Goal: Find specific page/section: Find specific page/section

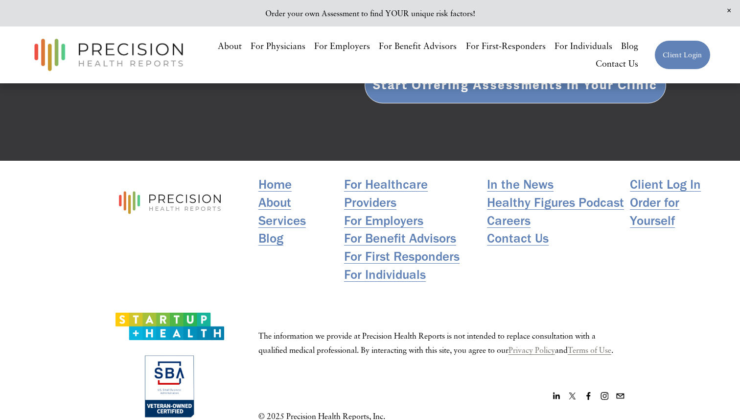
scroll to position [2017, 0]
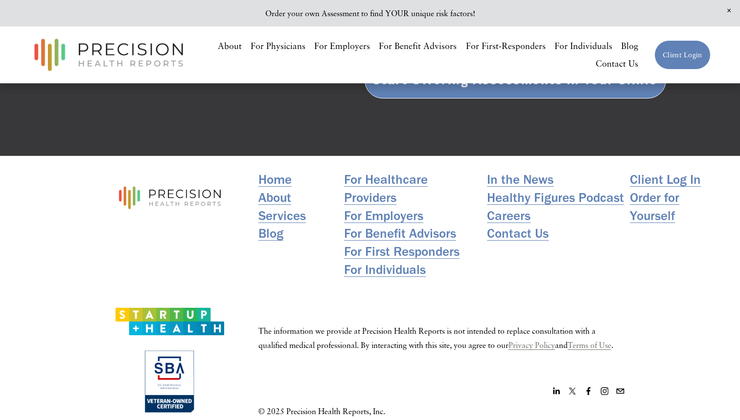
click at [321, 224] on link "For Benefit Advisors" at bounding box center [400, 233] width 112 height 18
click at [321, 260] on link "For Individuals" at bounding box center [385, 269] width 82 height 18
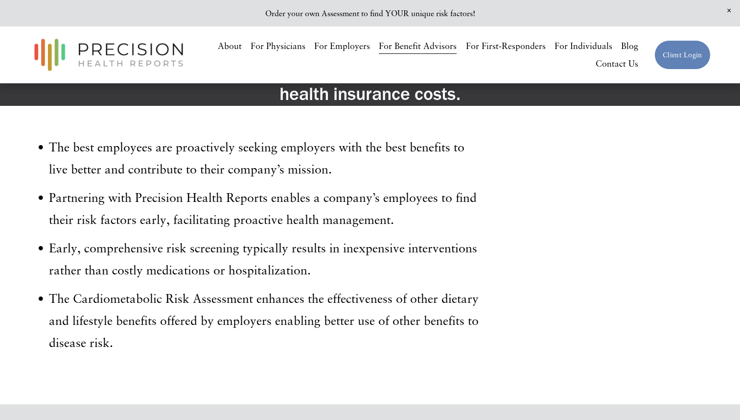
scroll to position [595, 0]
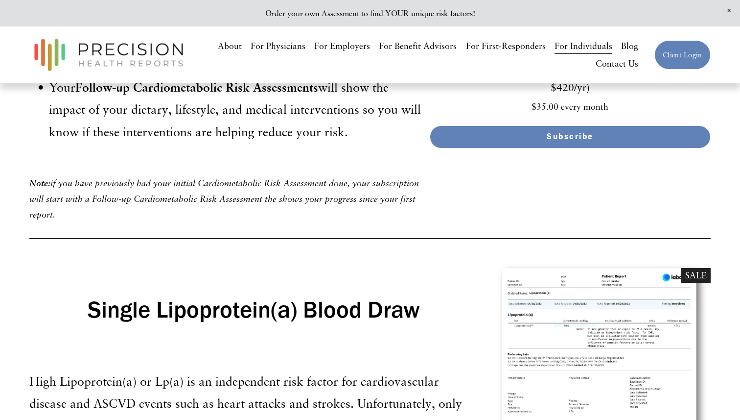
scroll to position [4315, 0]
